Goal: Information Seeking & Learning: Learn about a topic

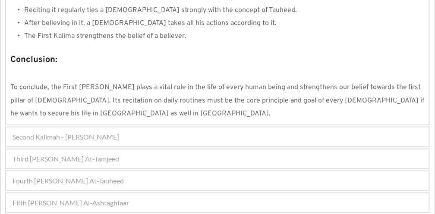
scroll to position [937, 0]
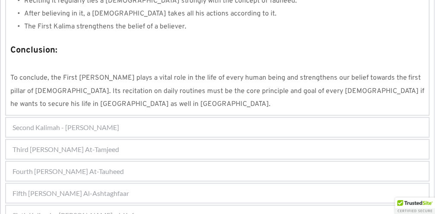
click at [132, 184] on div "Fifth [PERSON_NAME] Al-Ashtaghfaar" at bounding box center [217, 193] width 423 height 19
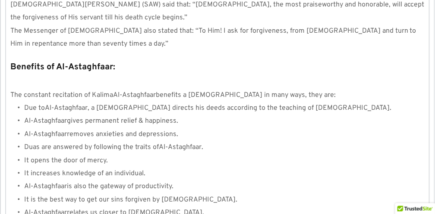
scroll to position [1077, 0]
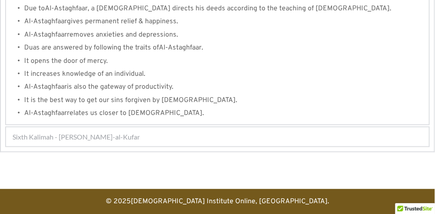
click at [104, 132] on span "Sixth Kalimah - [PERSON_NAME]-al-Kufar" at bounding box center [76, 137] width 127 height 10
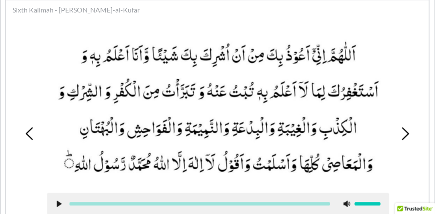
scroll to position [317, 0]
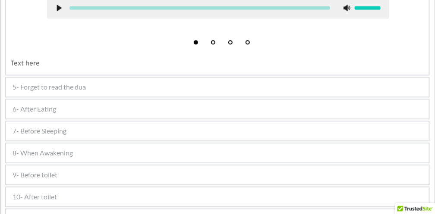
scroll to position [443, 0]
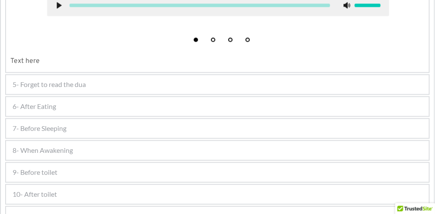
click at [68, 107] on div "6- After Eating" at bounding box center [217, 106] width 423 height 19
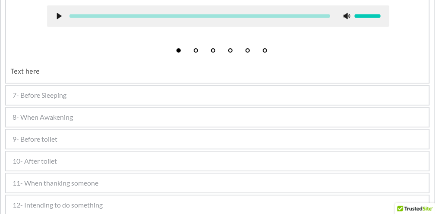
scroll to position [629, 0]
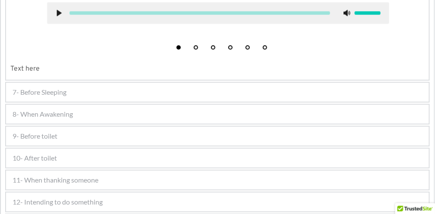
click at [71, 142] on div "9- Before toilet" at bounding box center [217, 136] width 423 height 19
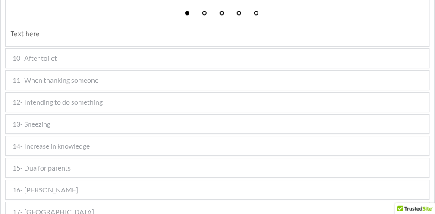
scroll to position [593, 0]
click at [71, 53] on div "10- After toilet" at bounding box center [217, 57] width 423 height 19
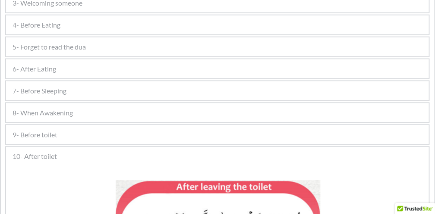
scroll to position [260, 0]
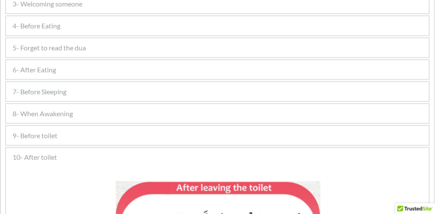
click at [65, 133] on div "9- Before toilet" at bounding box center [217, 135] width 423 height 19
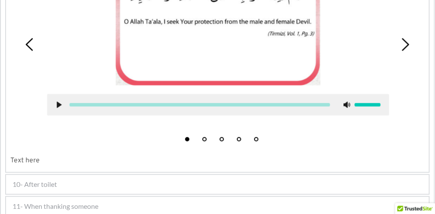
scroll to position [471, 0]
